Goal: Find specific page/section: Find specific page/section

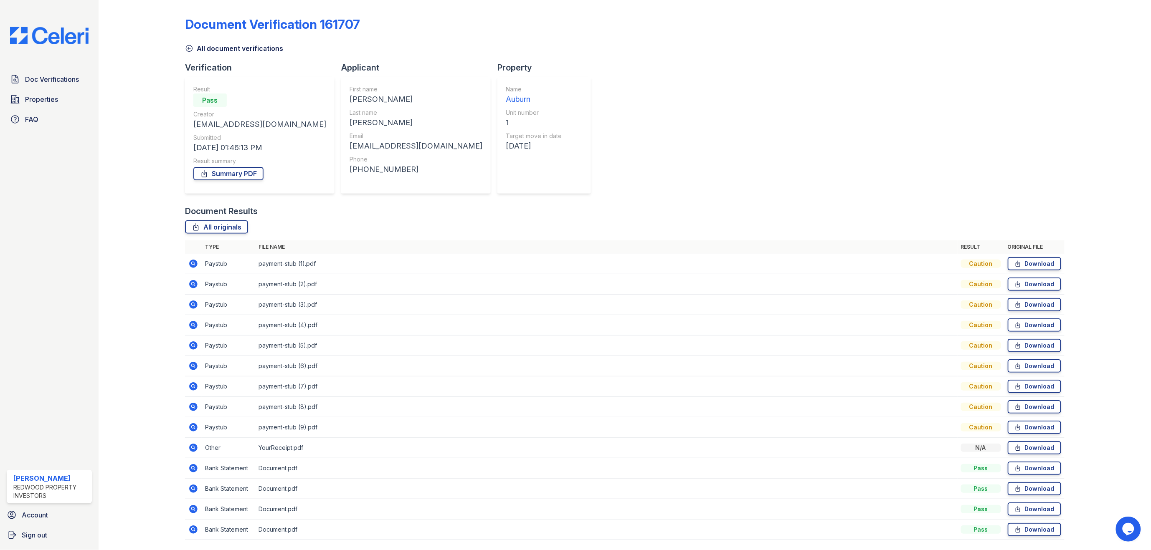
click at [517, 112] on div "Document Verification 161707 All document verifications Verification Result Pas…" at bounding box center [625, 275] width 880 height 545
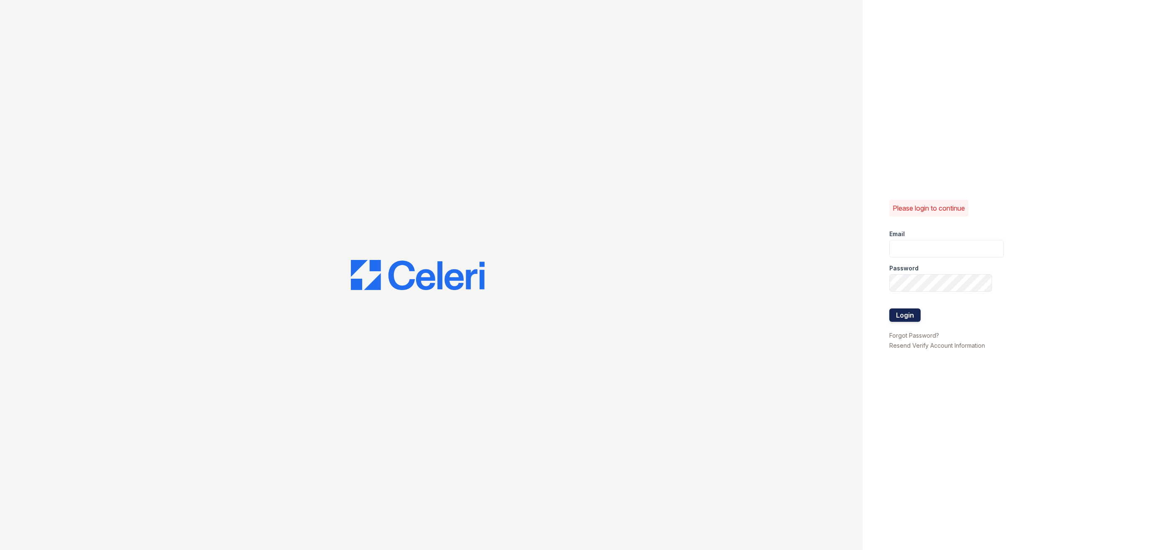
type input "jennifer@redwood-property.com"
click at [901, 311] on button "Login" at bounding box center [904, 314] width 31 height 13
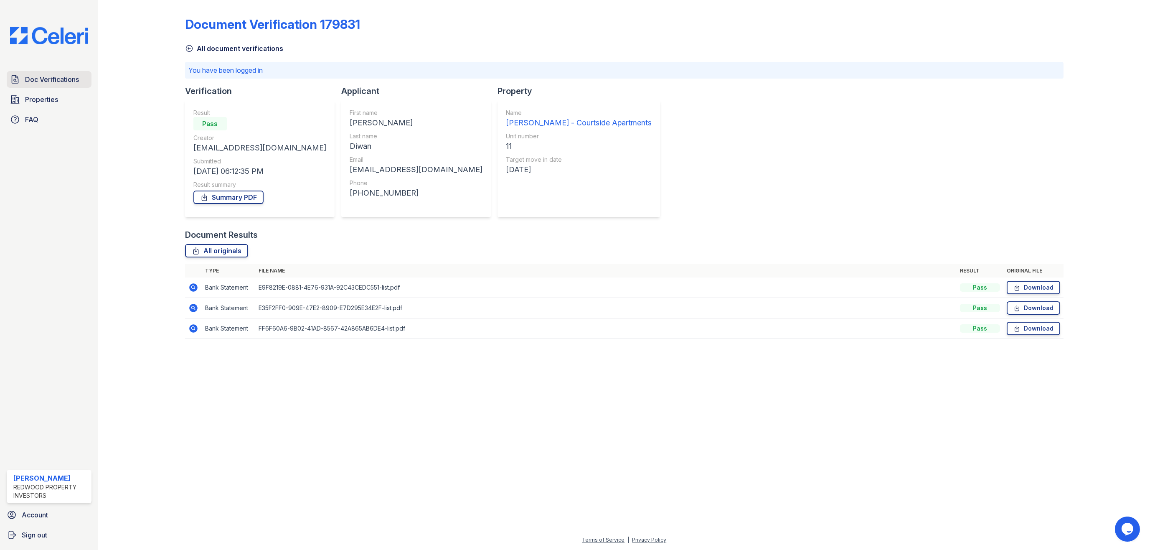
click at [53, 83] on span "Doc Verifications" at bounding box center [52, 79] width 54 height 10
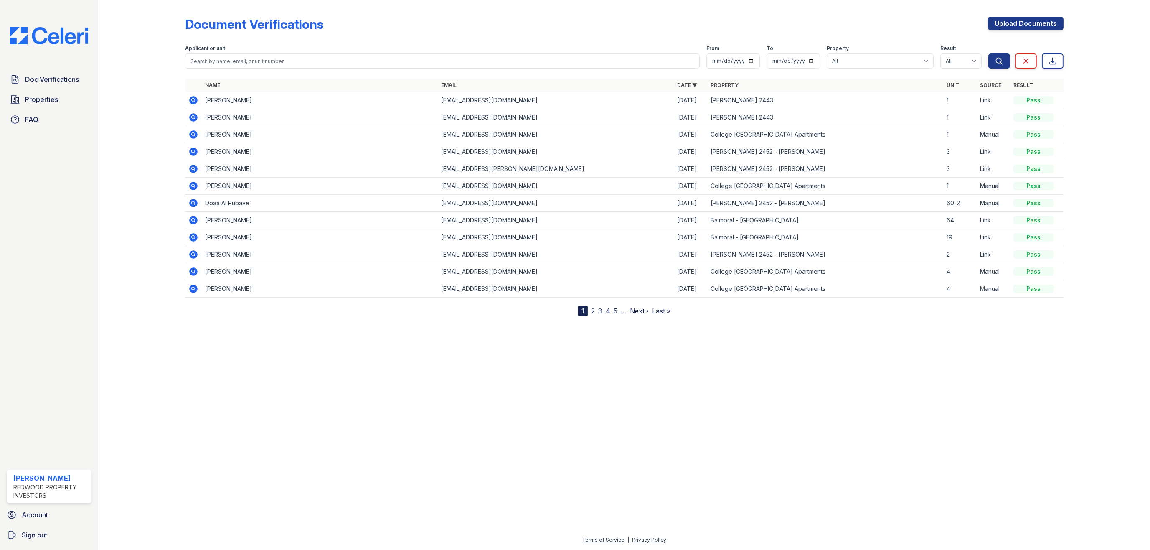
click at [593, 314] on link "2" at bounding box center [593, 311] width 4 height 8
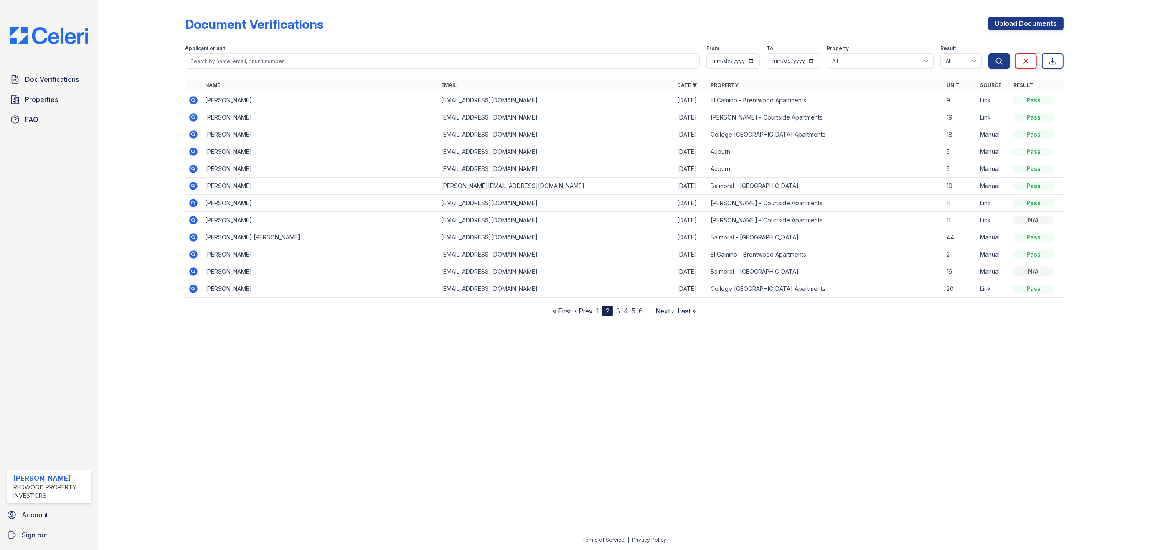
click at [618, 313] on link "3" at bounding box center [618, 311] width 4 height 8
click at [622, 313] on link "4" at bounding box center [622, 311] width 5 height 8
click at [626, 311] on link "5" at bounding box center [626, 311] width 4 height 8
click at [628, 311] on link "6" at bounding box center [629, 311] width 4 height 8
click at [196, 151] on icon at bounding box center [193, 151] width 8 height 8
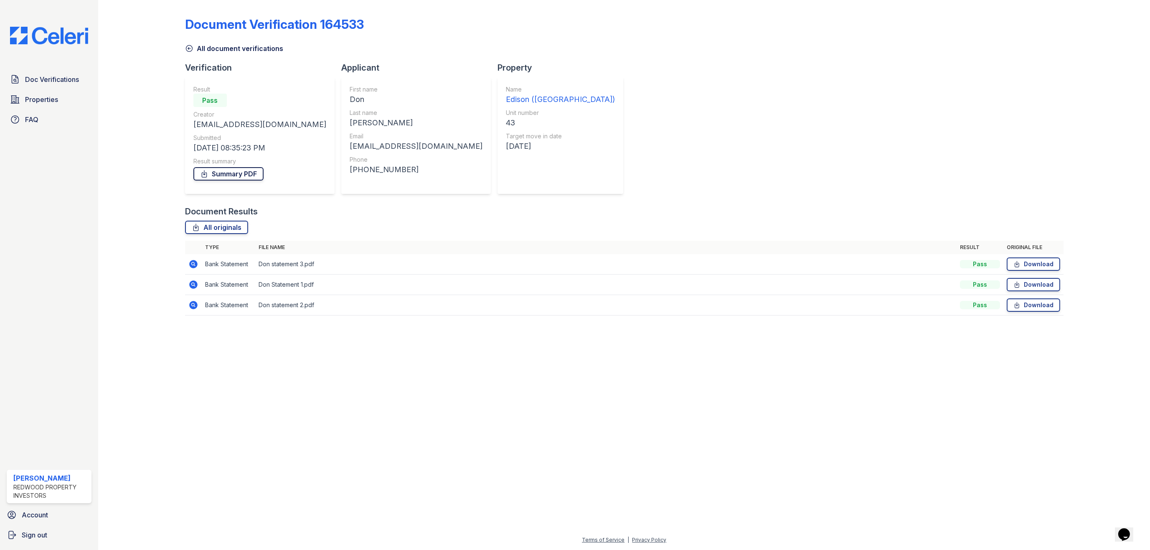
click at [221, 170] on link "Summary PDF" at bounding box center [228, 173] width 70 height 13
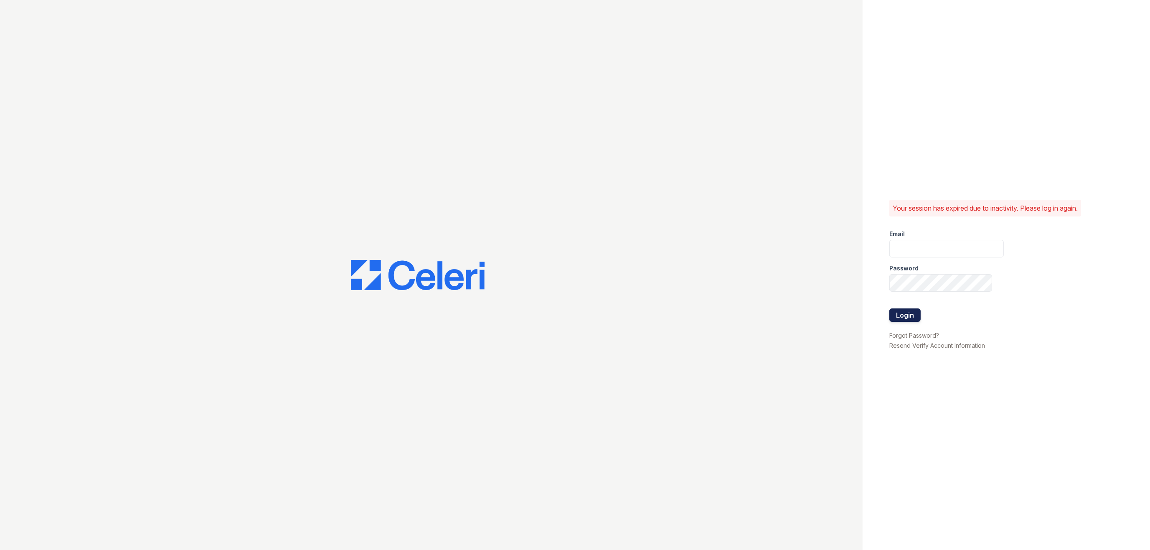
type input "[PERSON_NAME][EMAIL_ADDRESS][DOMAIN_NAME]"
click at [901, 311] on button "Login" at bounding box center [904, 314] width 31 height 13
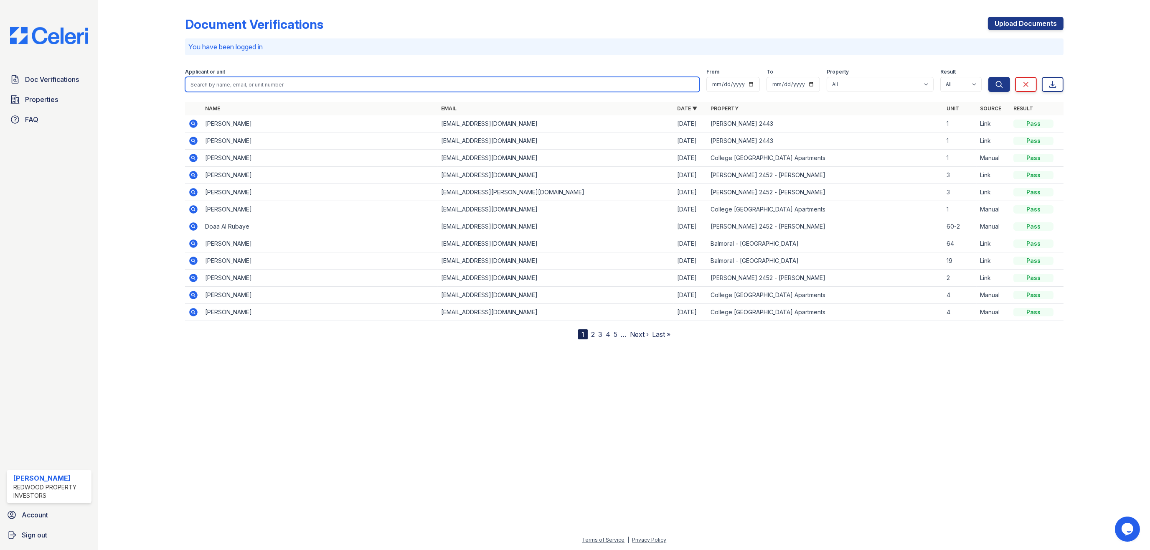
click at [263, 84] on input "search" at bounding box center [442, 84] width 515 height 15
type input "abubakar diwan"
click at [988, 77] on button "Search" at bounding box center [999, 84] width 22 height 15
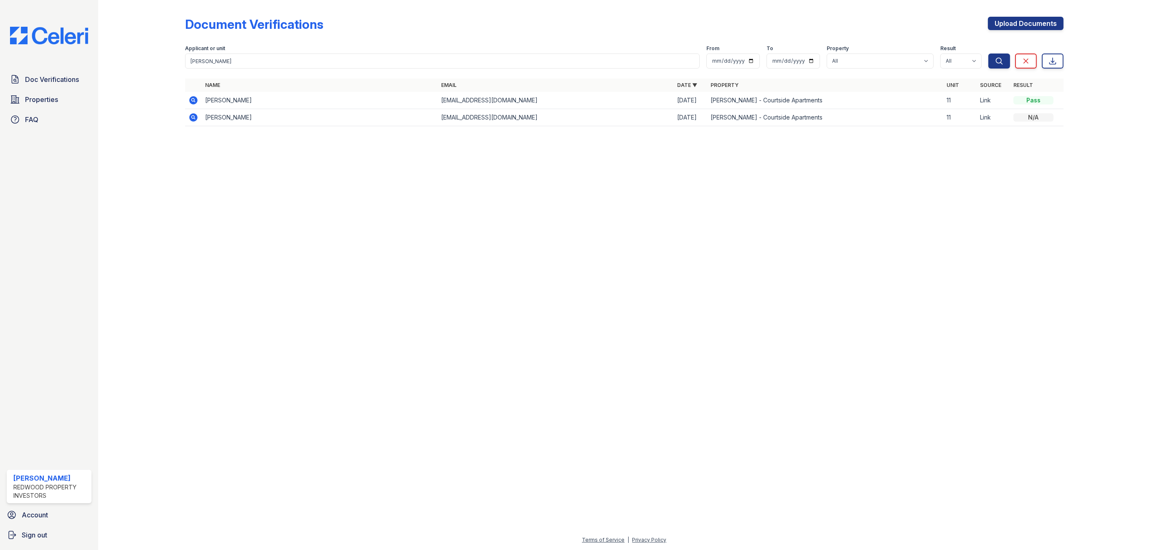
click at [193, 101] on icon at bounding box center [193, 100] width 10 height 10
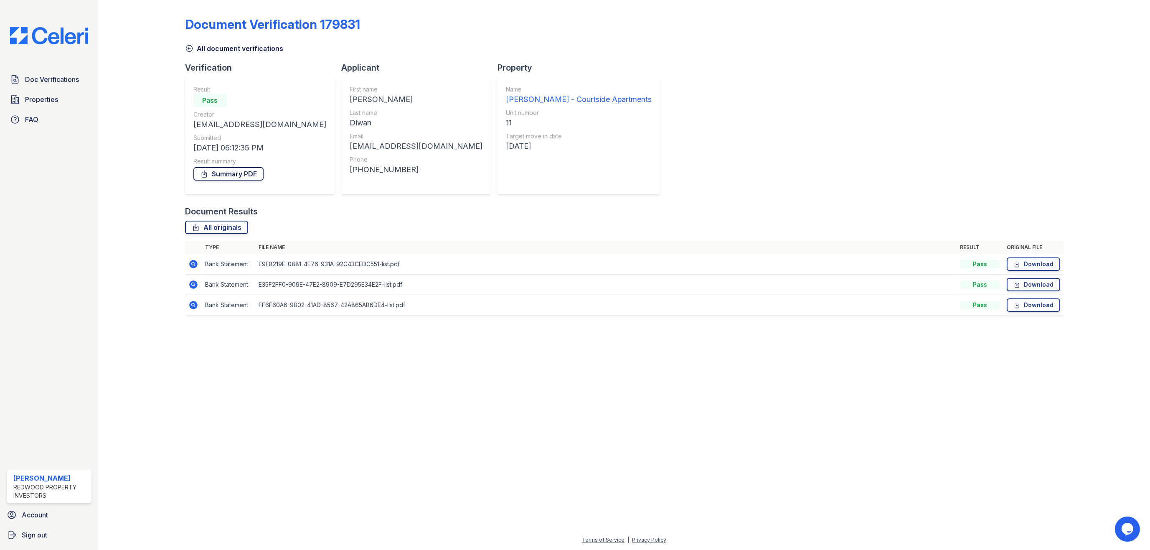
click at [246, 172] on link "Summary PDF" at bounding box center [228, 173] width 70 height 13
click at [1080, 30] on div at bounding box center [1099, 163] width 73 height 320
